Goal: Transaction & Acquisition: Purchase product/service

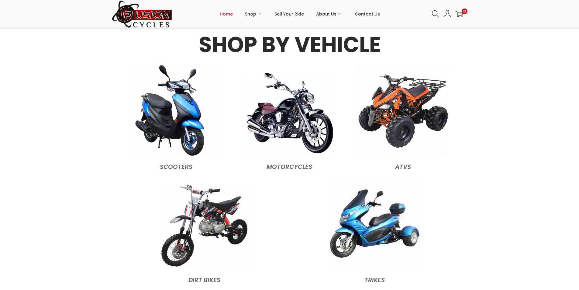
scroll to position [608, 0]
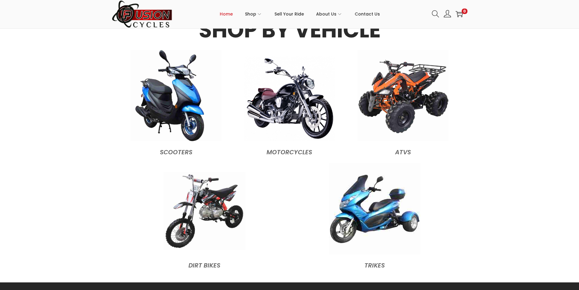
click at [217, 193] on img at bounding box center [205, 211] width 82 height 78
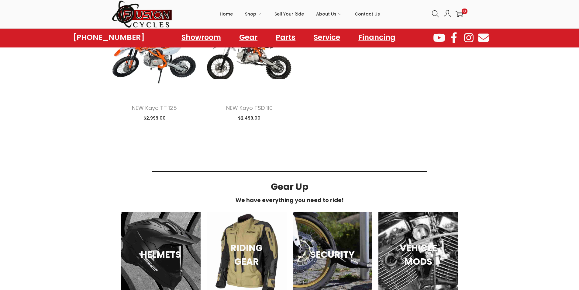
scroll to position [274, 0]
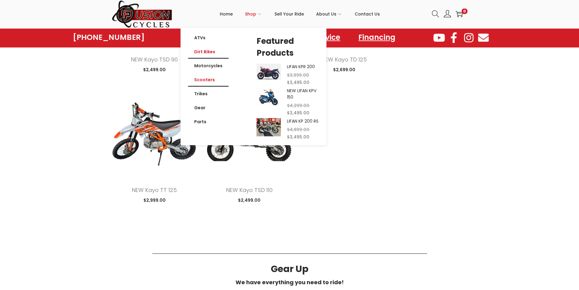
click at [204, 81] on link "Scooters" at bounding box center [208, 80] width 40 height 14
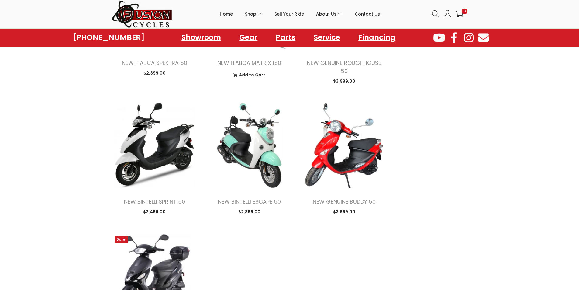
scroll to position [578, 0]
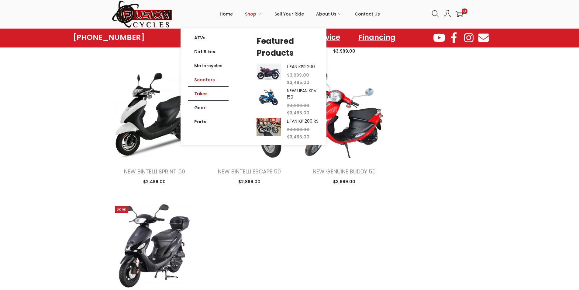
click at [209, 94] on link "Trikes" at bounding box center [208, 94] width 40 height 14
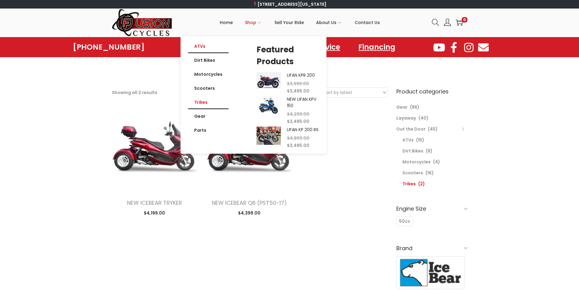
click at [201, 47] on link "ATVs" at bounding box center [208, 46] width 40 height 14
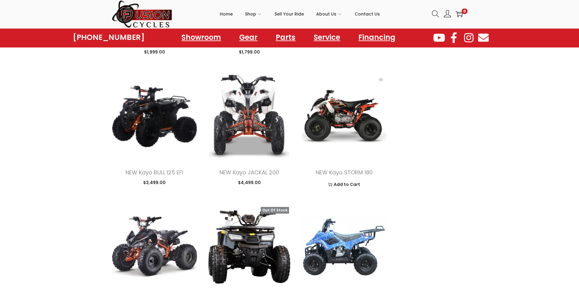
scroll to position [426, 0]
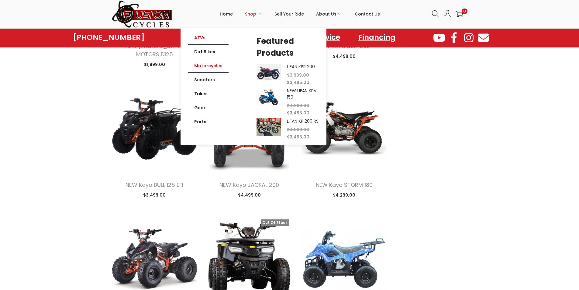
click at [217, 63] on link "Motorcycles" at bounding box center [208, 66] width 40 height 14
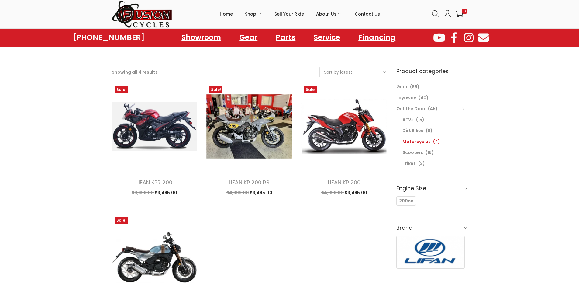
scroll to position [61, 0]
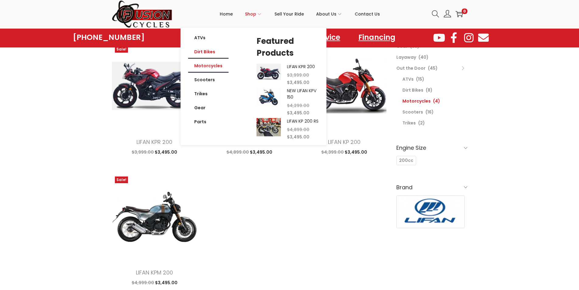
click at [208, 51] on link "Dirt Bikes" at bounding box center [208, 52] width 40 height 14
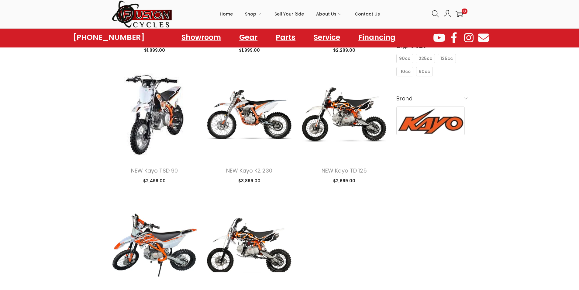
scroll to position [152, 0]
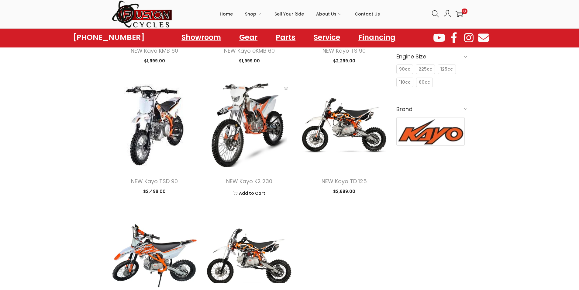
click at [266, 138] on img at bounding box center [250, 125] width 86 height 86
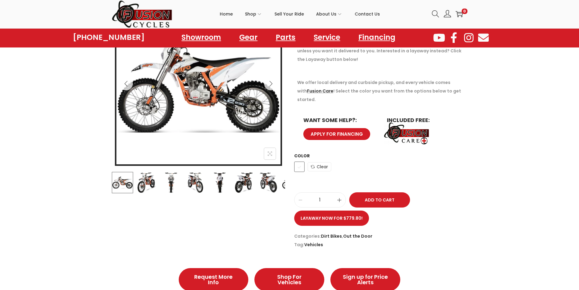
scroll to position [122, 0]
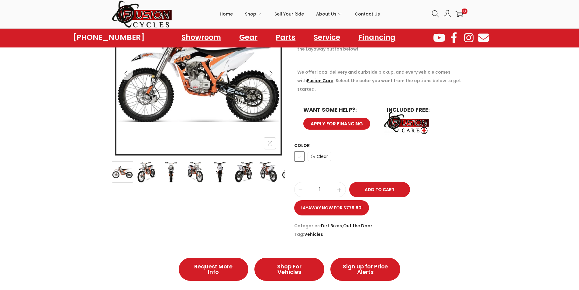
click at [148, 175] on img at bounding box center [146, 171] width 21 height 21
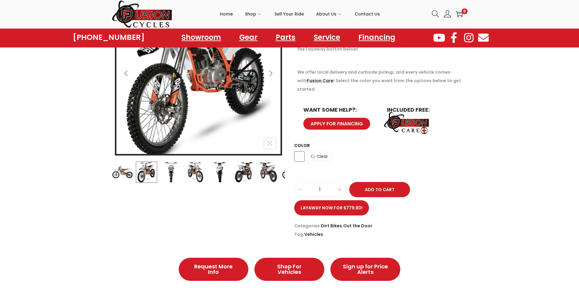
click at [176, 169] on img at bounding box center [170, 171] width 21 height 21
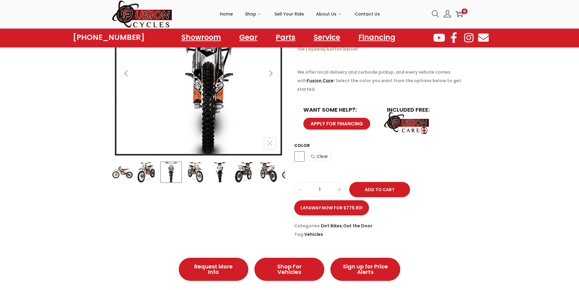
click at [195, 170] on img at bounding box center [195, 171] width 21 height 21
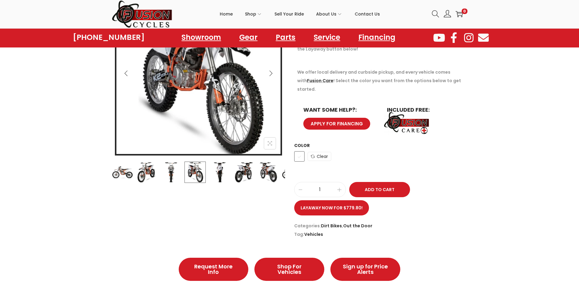
click at [220, 172] on img at bounding box center [219, 171] width 21 height 21
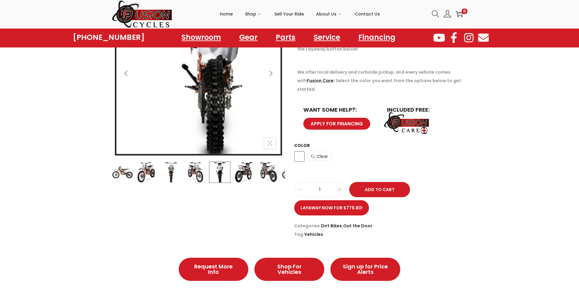
click at [247, 173] on img at bounding box center [243, 171] width 21 height 21
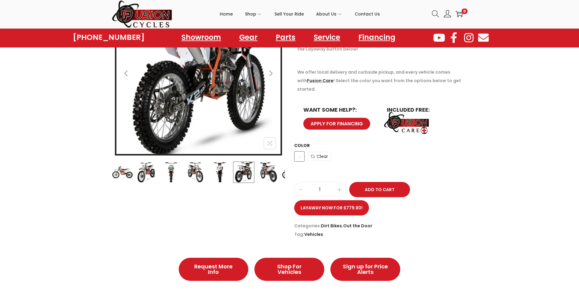
click at [266, 174] on img at bounding box center [268, 171] width 21 height 21
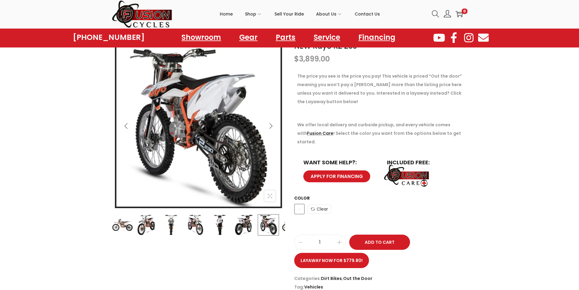
scroll to position [30, 0]
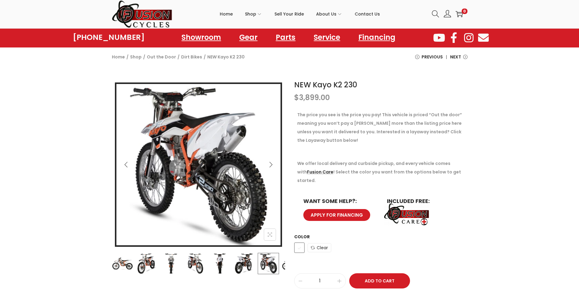
click at [199, 259] on img at bounding box center [195, 263] width 21 height 21
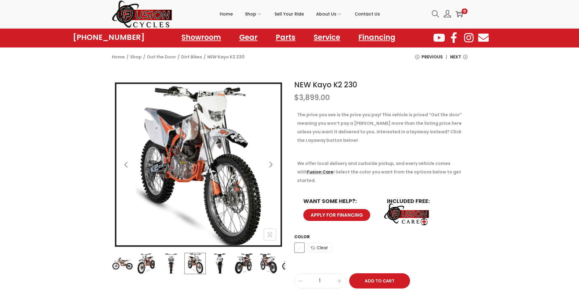
click at [217, 260] on img at bounding box center [219, 263] width 21 height 21
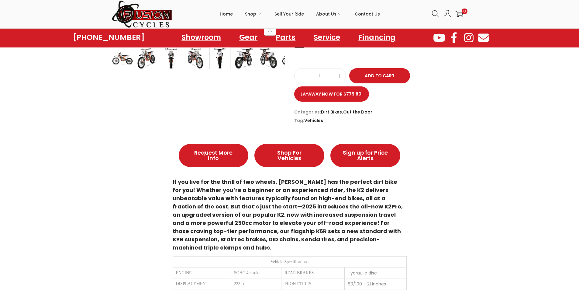
scroll to position [233, 0]
